Goal: Information Seeking & Learning: Learn about a topic

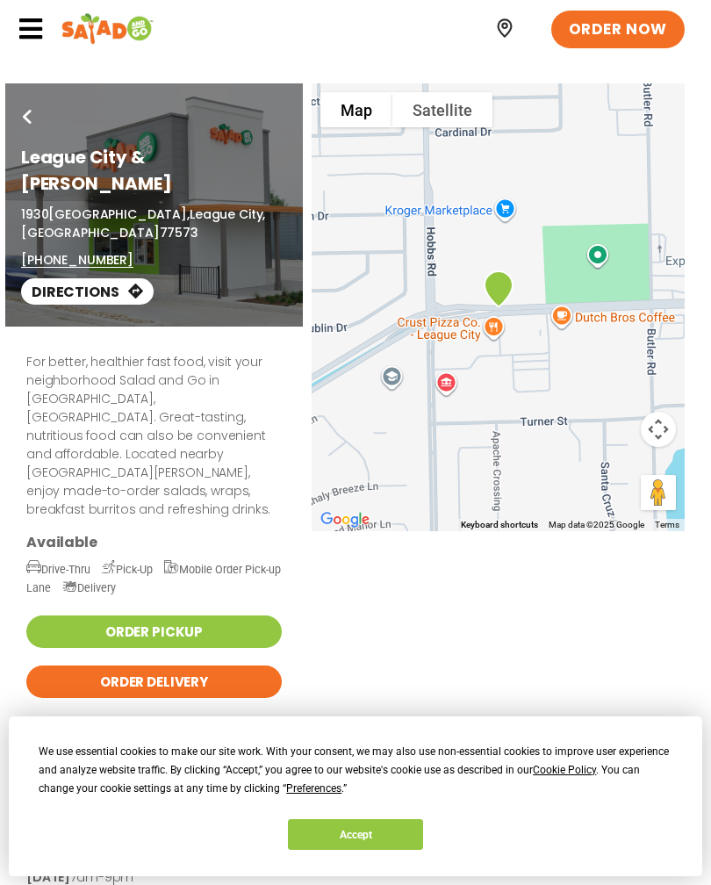
click at [27, 29] on icon at bounding box center [31, 29] width 26 height 26
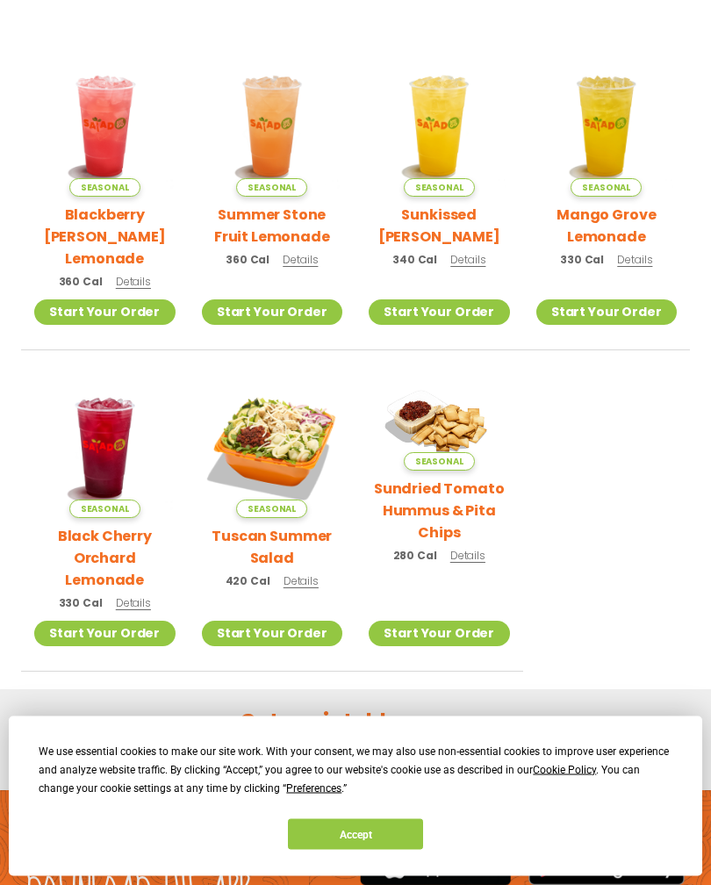
scroll to position [395, 0]
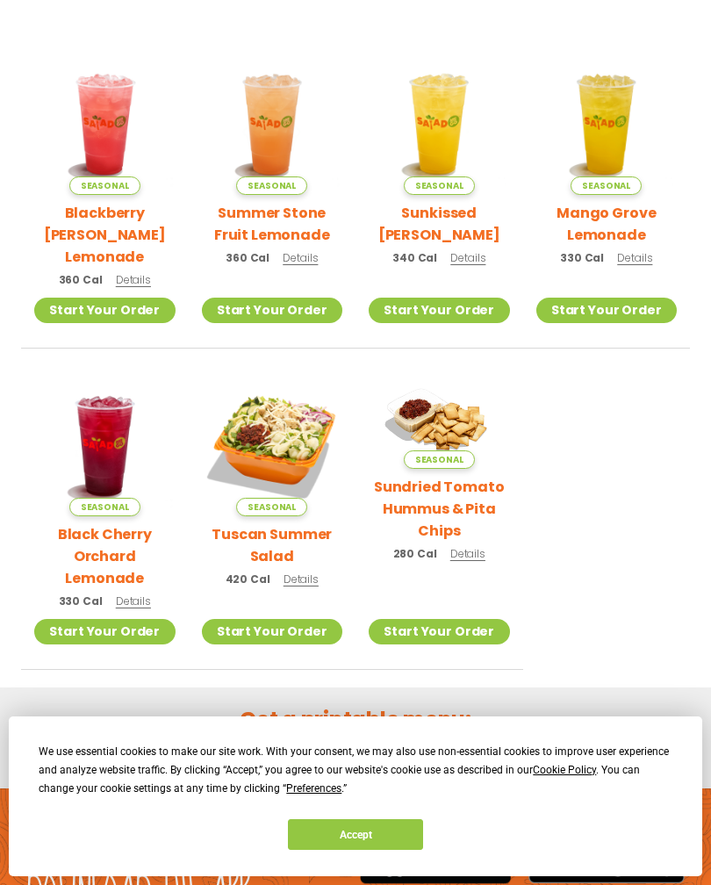
click at [363, 850] on button "Accept" at bounding box center [355, 834] width 135 height 31
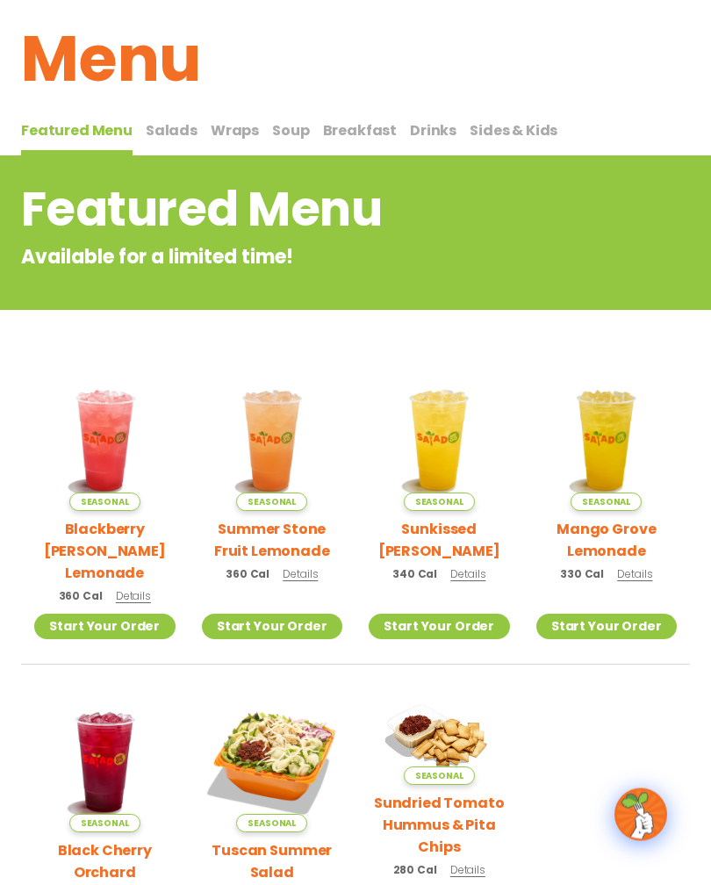
scroll to position [0, 0]
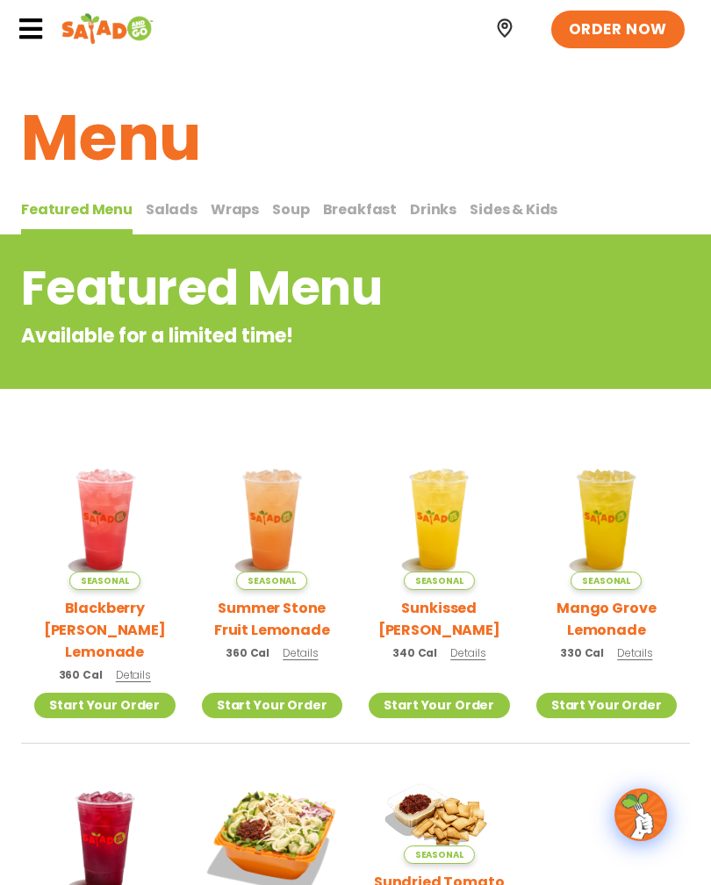
click at [288, 207] on span "Soup" at bounding box center [290, 209] width 37 height 20
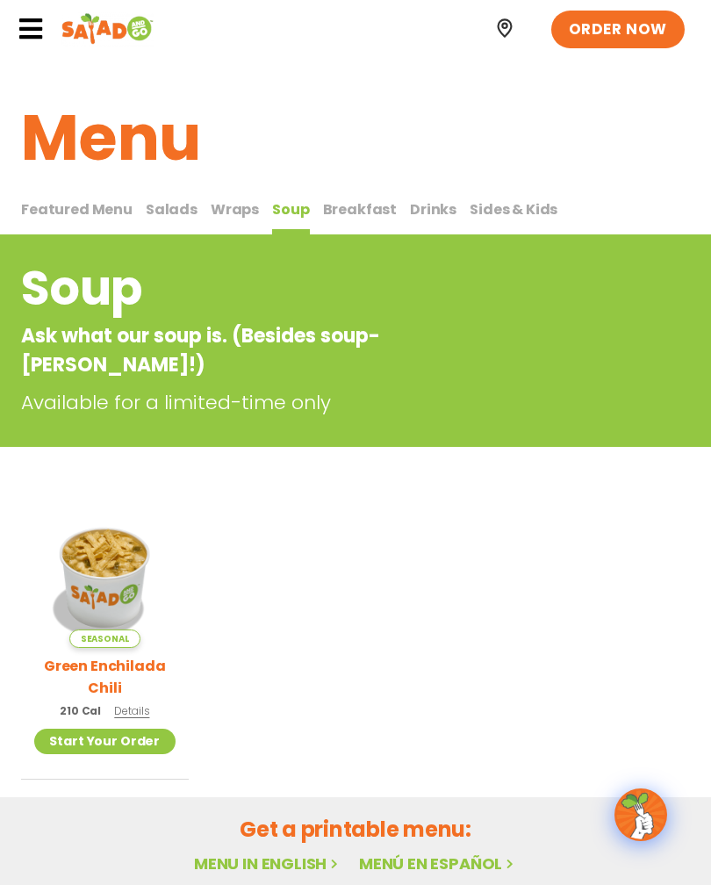
click at [173, 214] on span "Salads" at bounding box center [172, 209] width 52 height 20
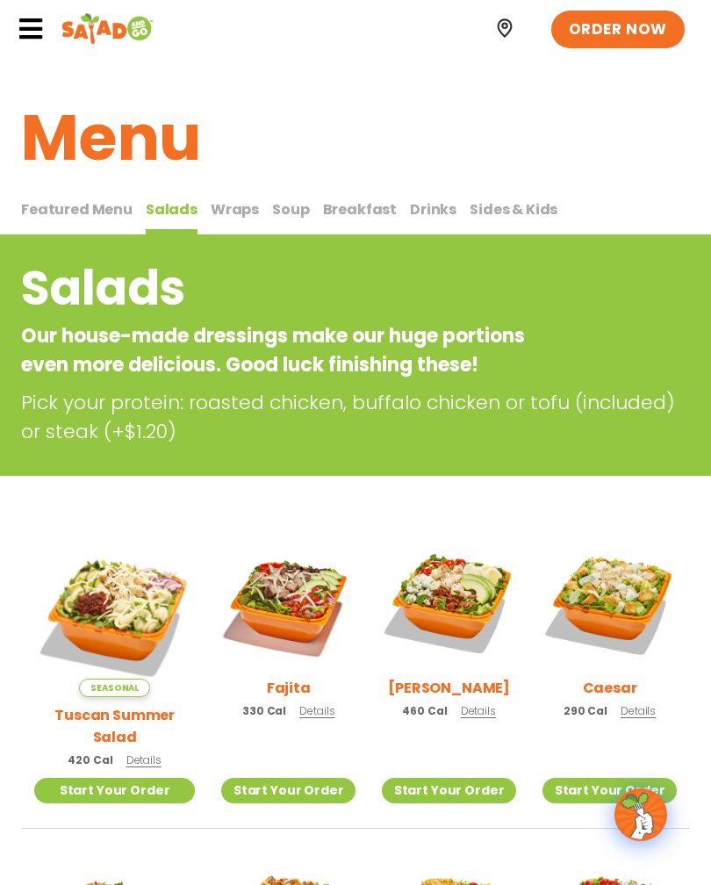
click at [139, 752] on span "Details" at bounding box center [143, 759] width 35 height 15
click at [297, 720] on p "330 Cal Details" at bounding box center [288, 710] width 92 height 18
click at [470, 718] on span "Details" at bounding box center [478, 710] width 35 height 15
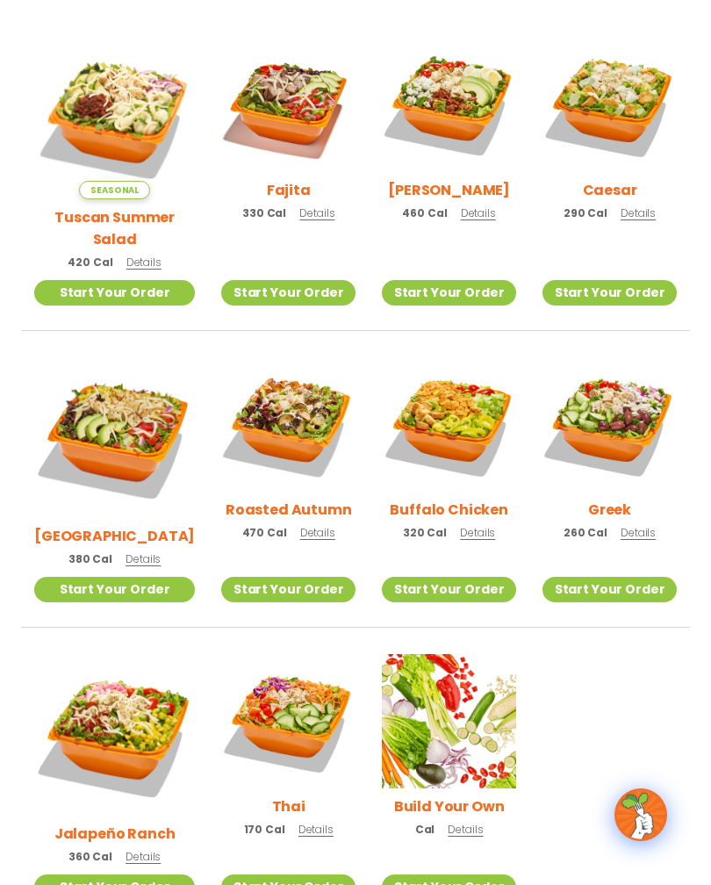
scroll to position [497, 0]
click at [141, 552] on span "Details" at bounding box center [143, 559] width 35 height 15
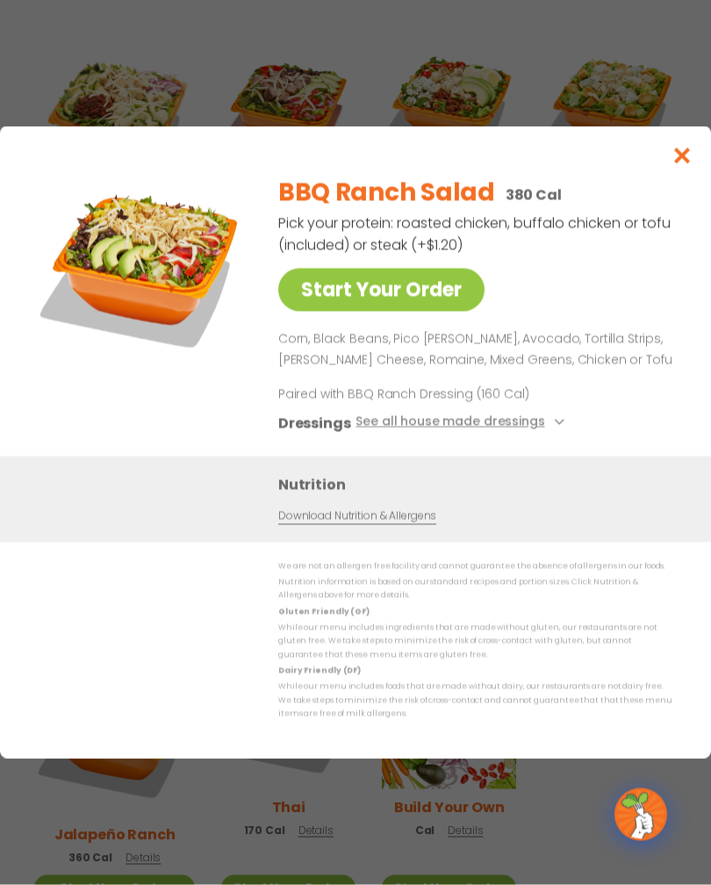
scroll to position [498, 0]
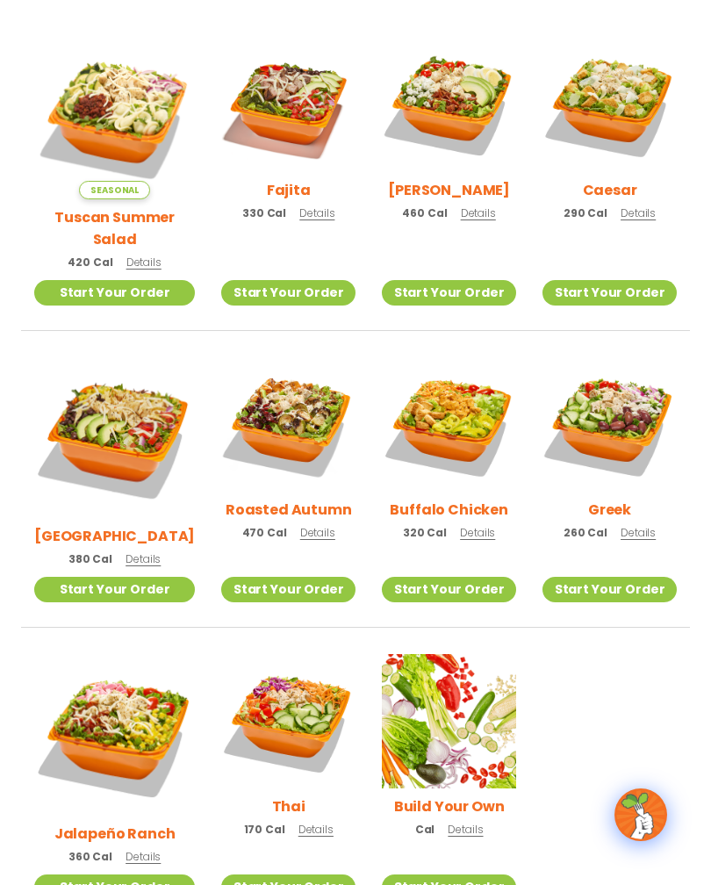
click at [298, 822] on span "Details" at bounding box center [315, 829] width 35 height 15
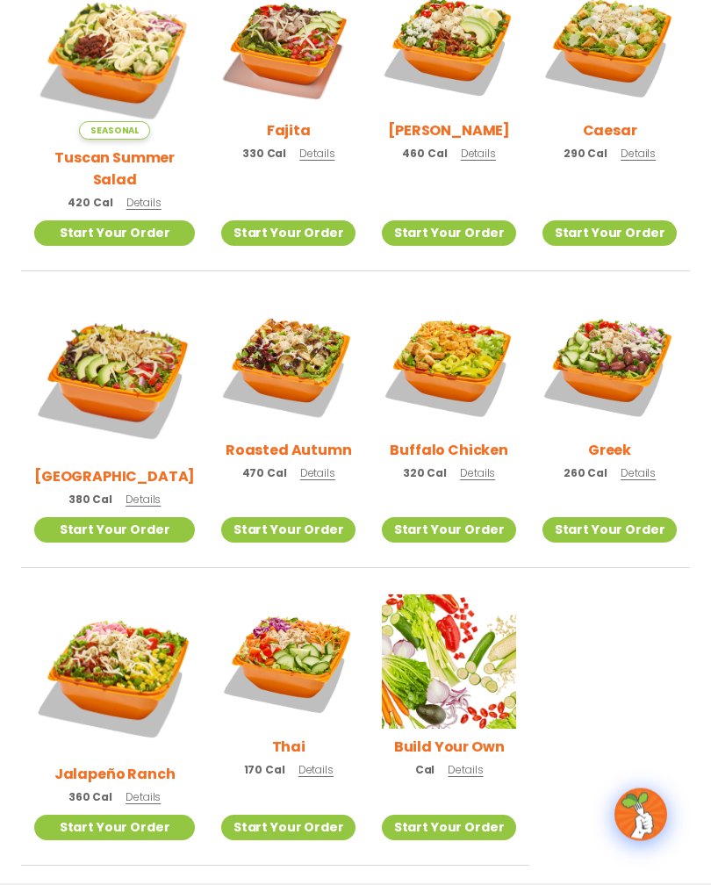
scroll to position [564, 0]
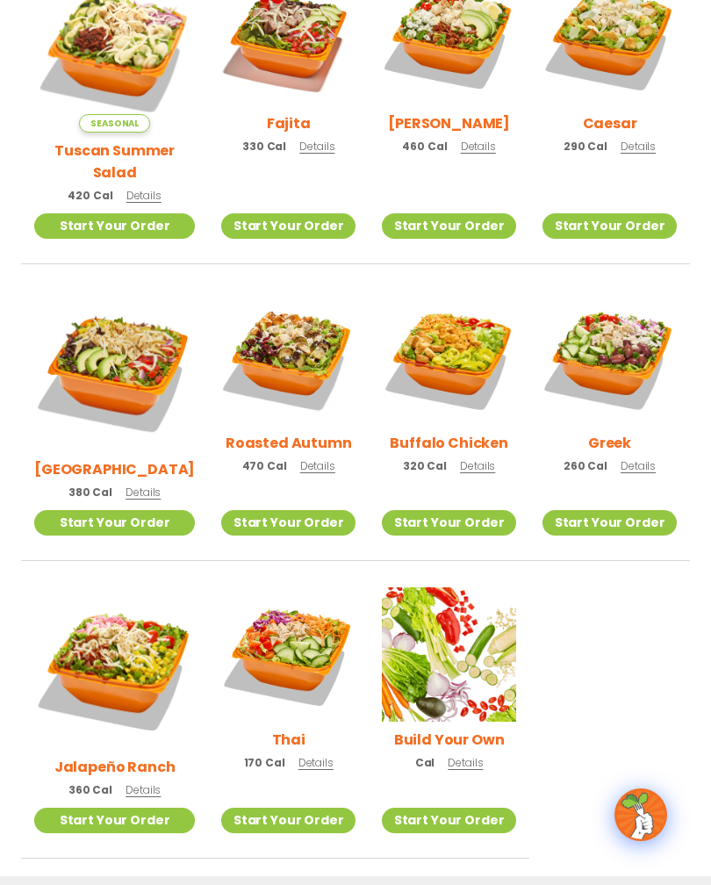
click at [126, 782] on span "Details" at bounding box center [143, 789] width 35 height 15
click at [456, 755] on span "Details" at bounding box center [465, 762] width 35 height 15
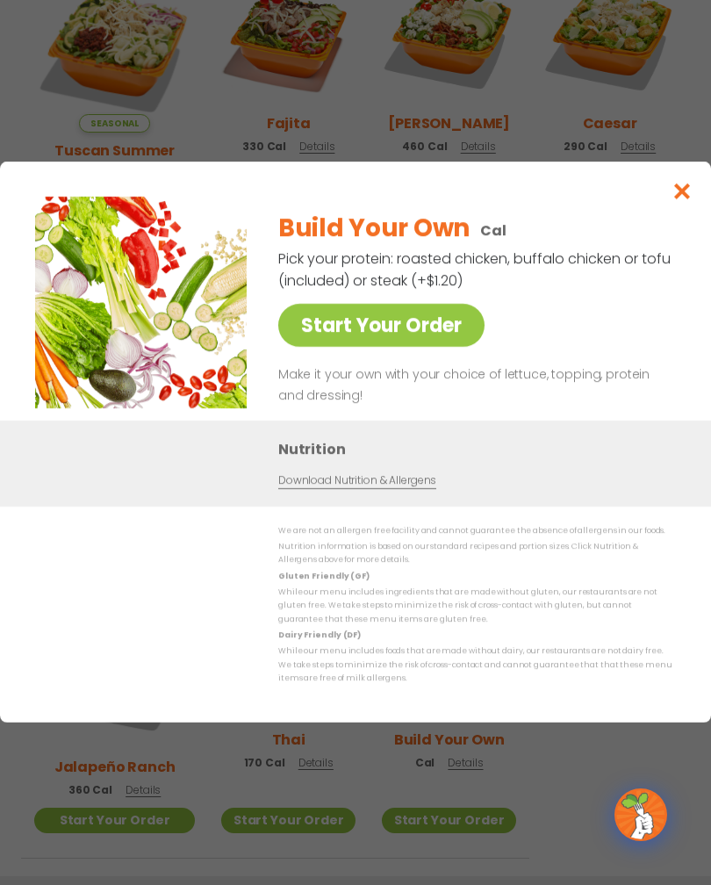
click at [348, 345] on link "Start Your Order" at bounding box center [381, 325] width 206 height 43
